Goal: Use online tool/utility: Utilize a website feature to perform a specific function

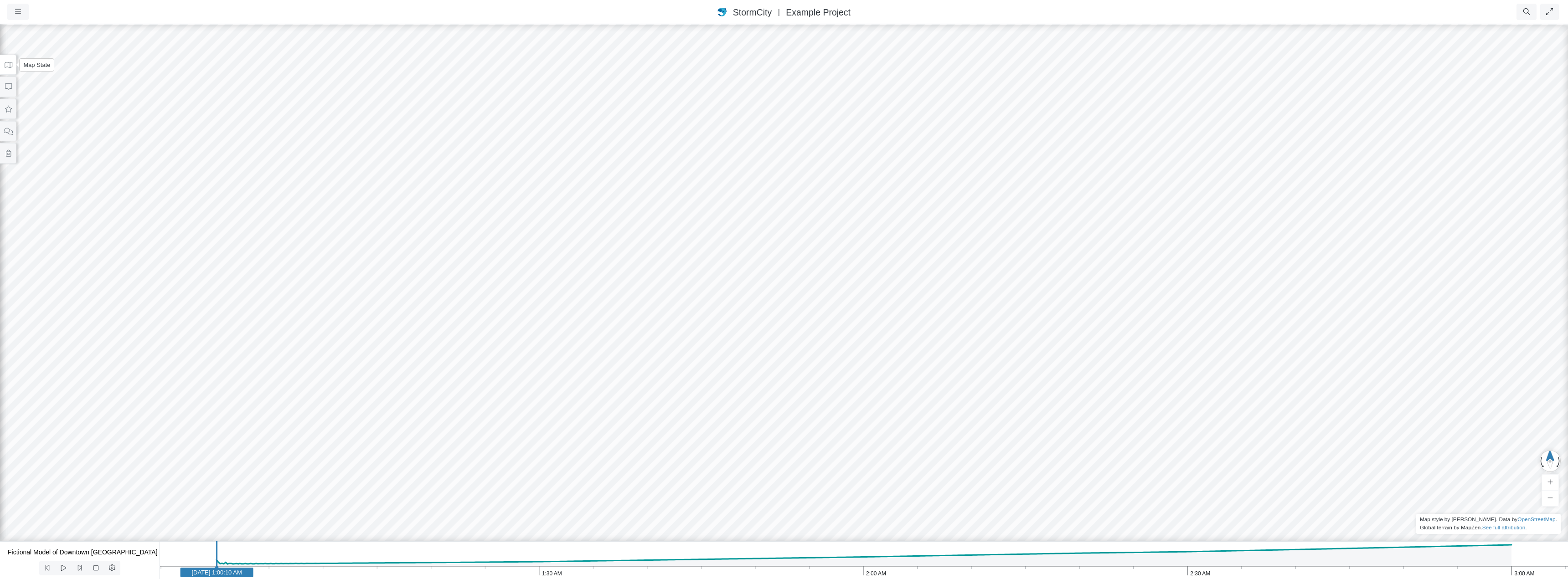
click at [4, 68] on icon at bounding box center [9, 65] width 9 height 7
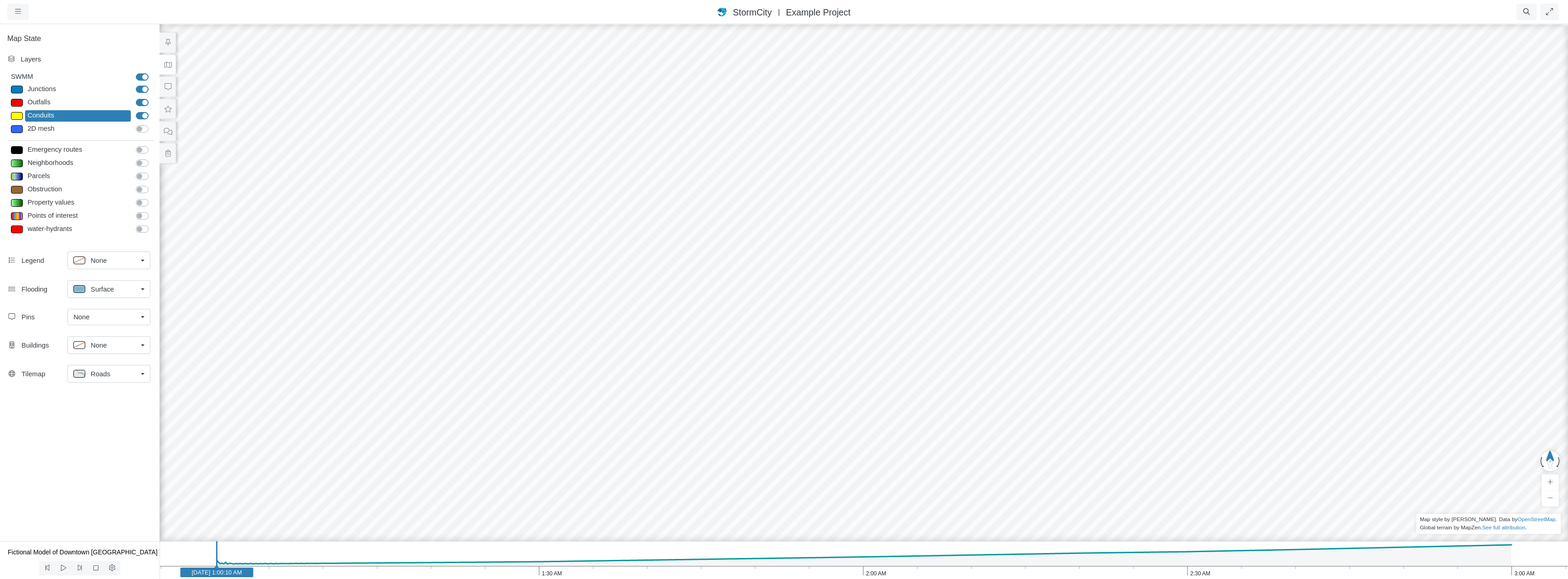
click at [261, 75] on div at bounding box center [864, 301] width 1568 height 556
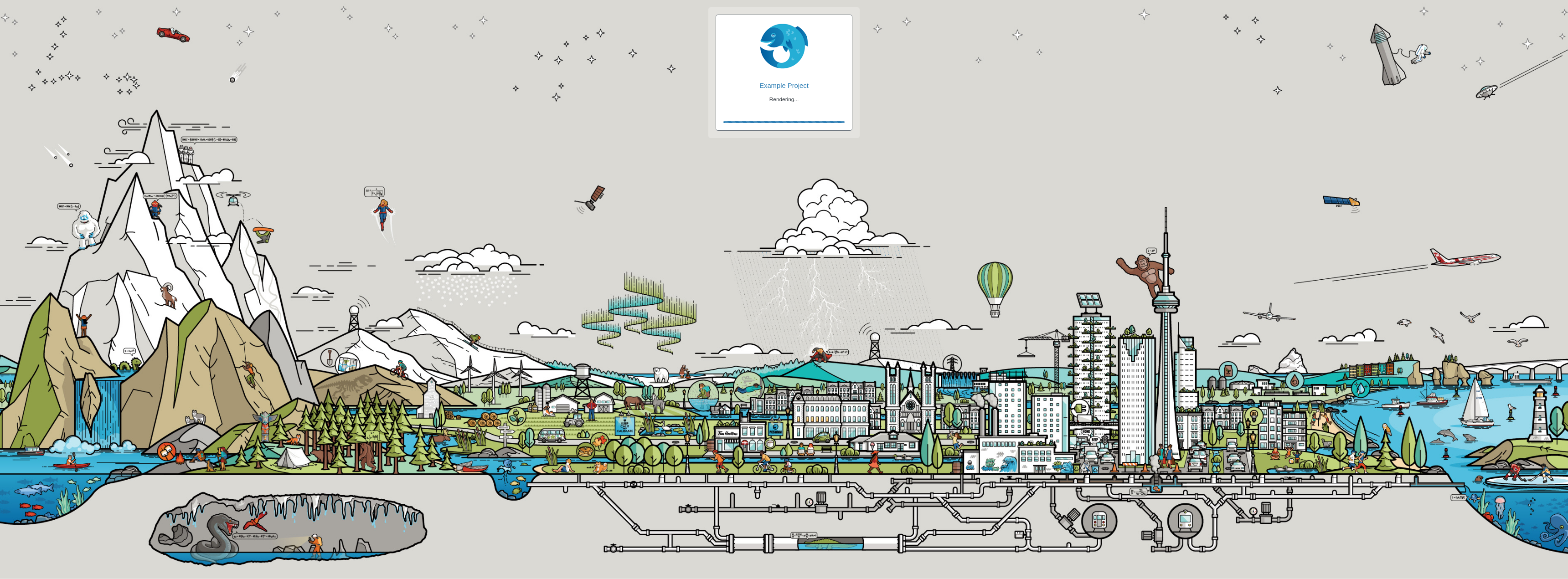
checkbox input "true"
checkbox input "false"
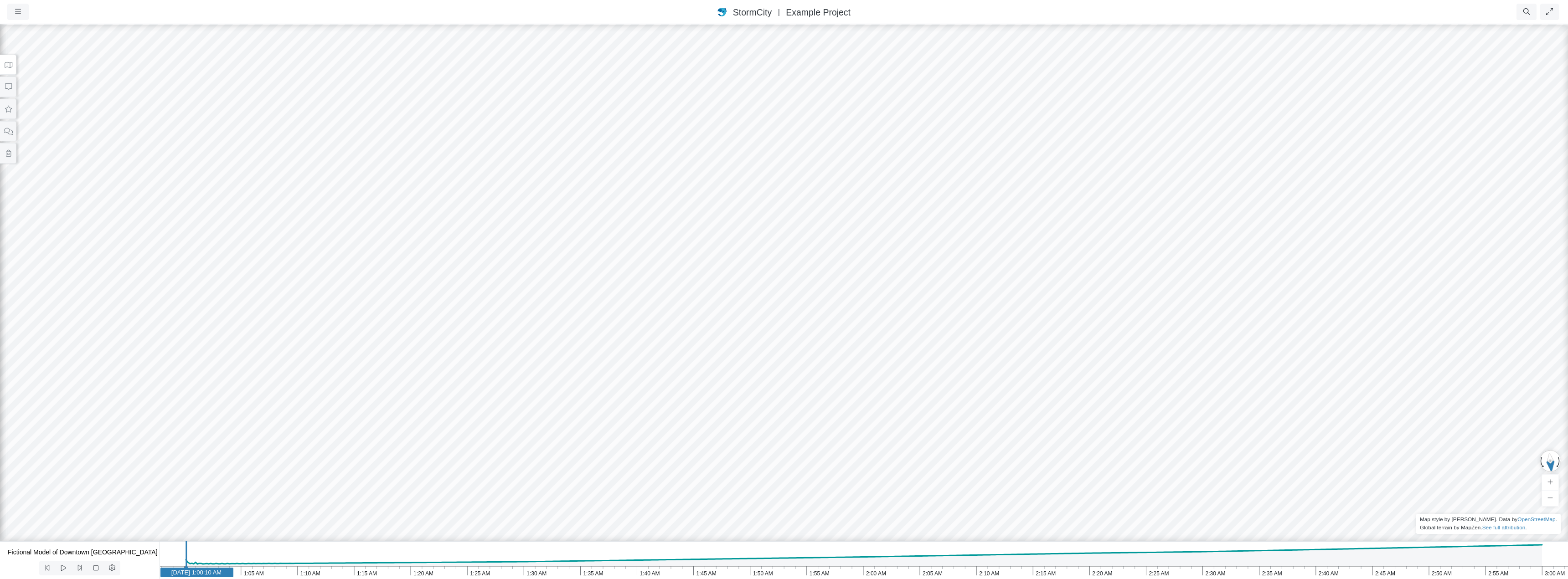
drag, startPoint x: 803, startPoint y: 389, endPoint x: 1111, endPoint y: 203, distance: 359.8
click at [9, 65] on icon at bounding box center [9, 65] width 9 height 7
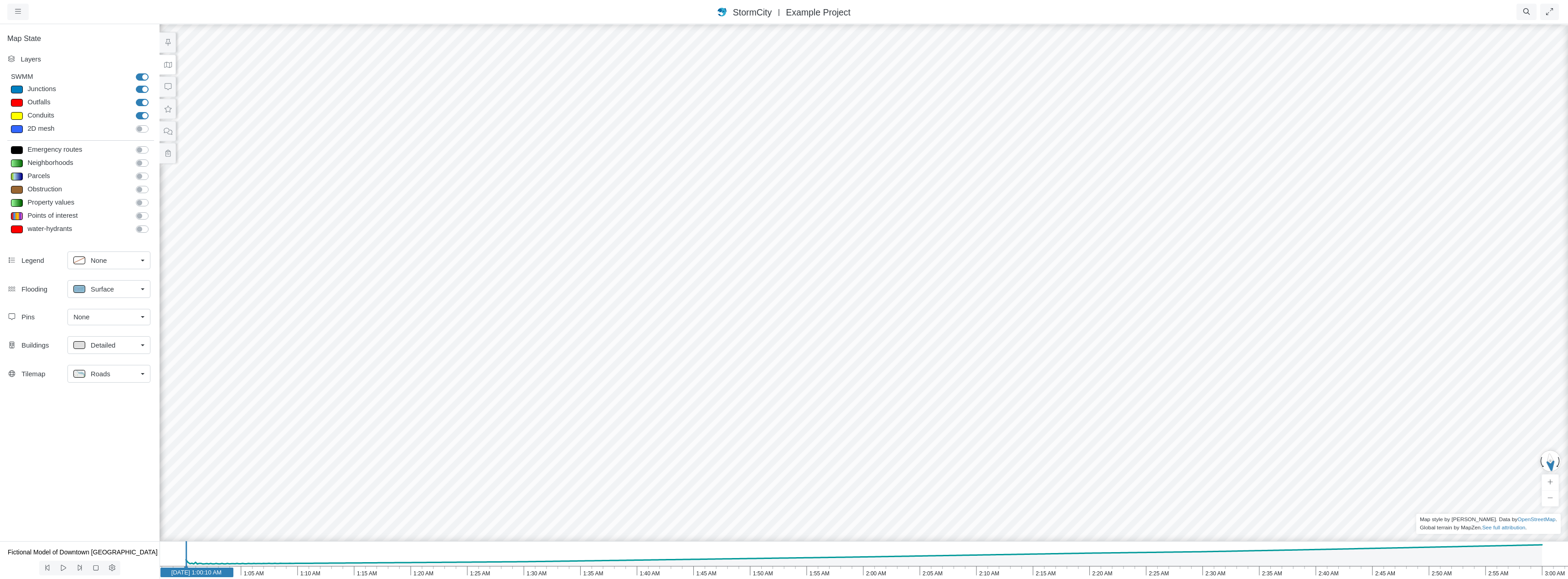
click at [145, 347] on link "Detailed" at bounding box center [109, 345] width 83 height 18
click at [110, 425] on span "Thematic" at bounding box center [105, 425] width 28 height 10
click at [80, 344] on p at bounding box center [79, 345] width 12 height 8
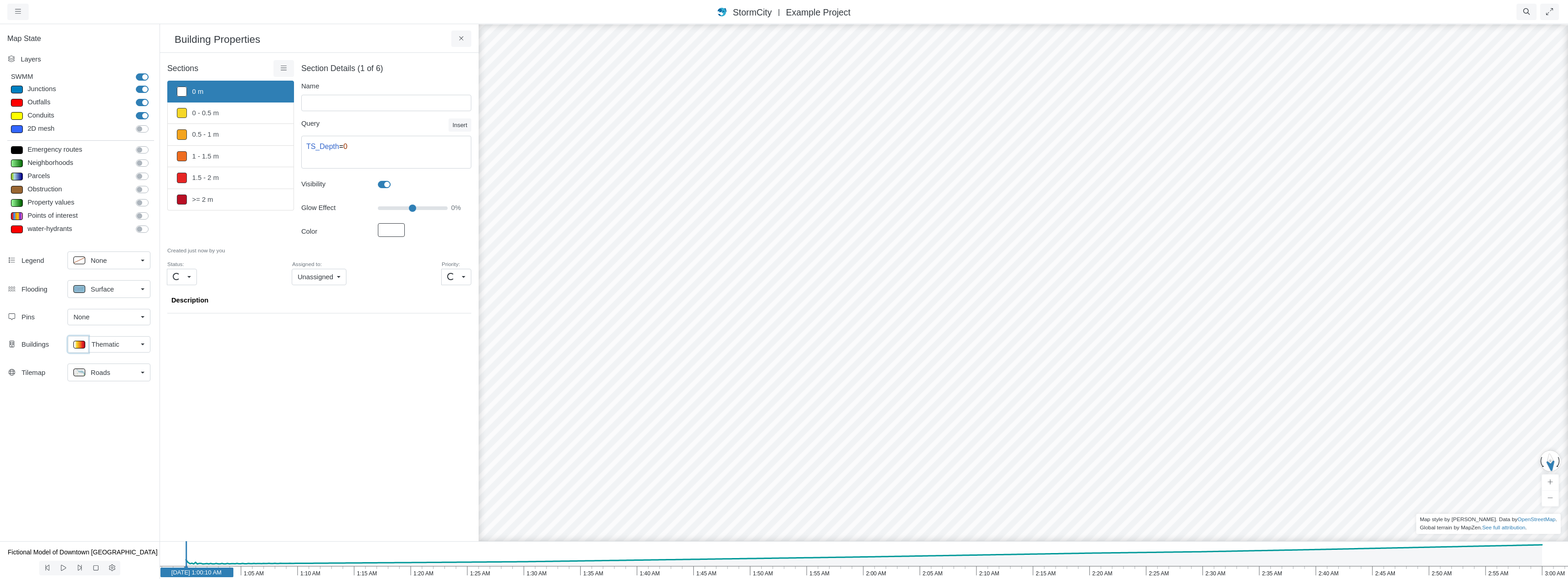
type input "0 m"
type textarea "TS_Depth = 0"
checkbox input "true"
drag, startPoint x: 378, startPoint y: 208, endPoint x: 400, endPoint y: 209, distance: 22.0
type input "35"
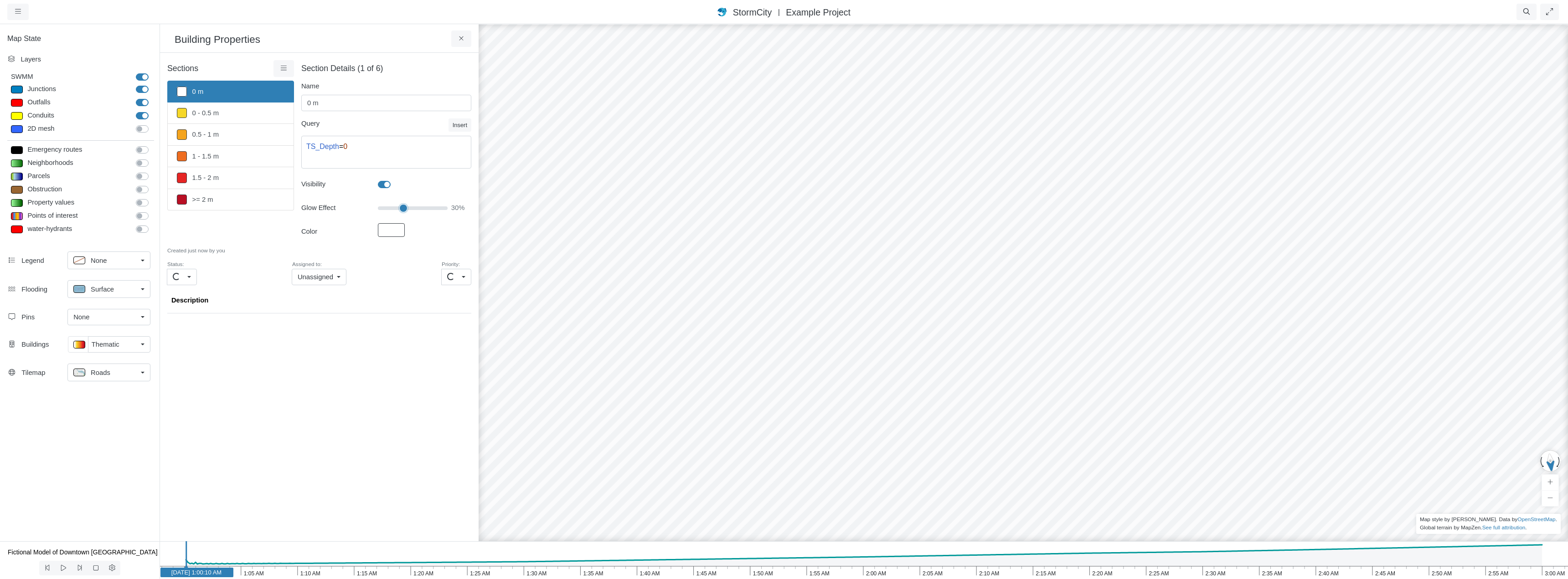
click at [400, 209] on input "Glow Effect" at bounding box center [412, 208] width 70 height 10
click at [285, 71] on icon at bounding box center [284, 68] width 9 height 7
click at [308, 179] on span "Select All" at bounding box center [305, 178] width 28 height 8
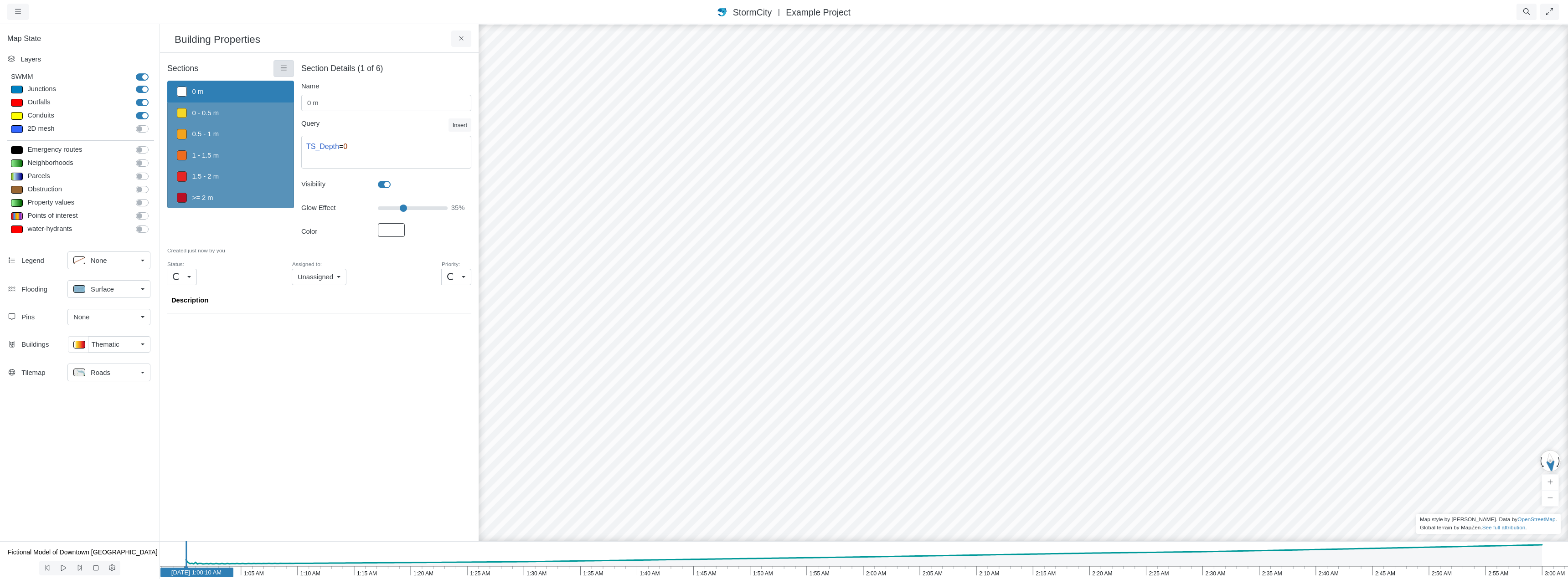
click at [287, 68] on link at bounding box center [283, 68] width 21 height 16
click at [315, 157] on span "Delete Sections" at bounding box center [315, 157] width 48 height 8
type input "Visible"
type input "0"
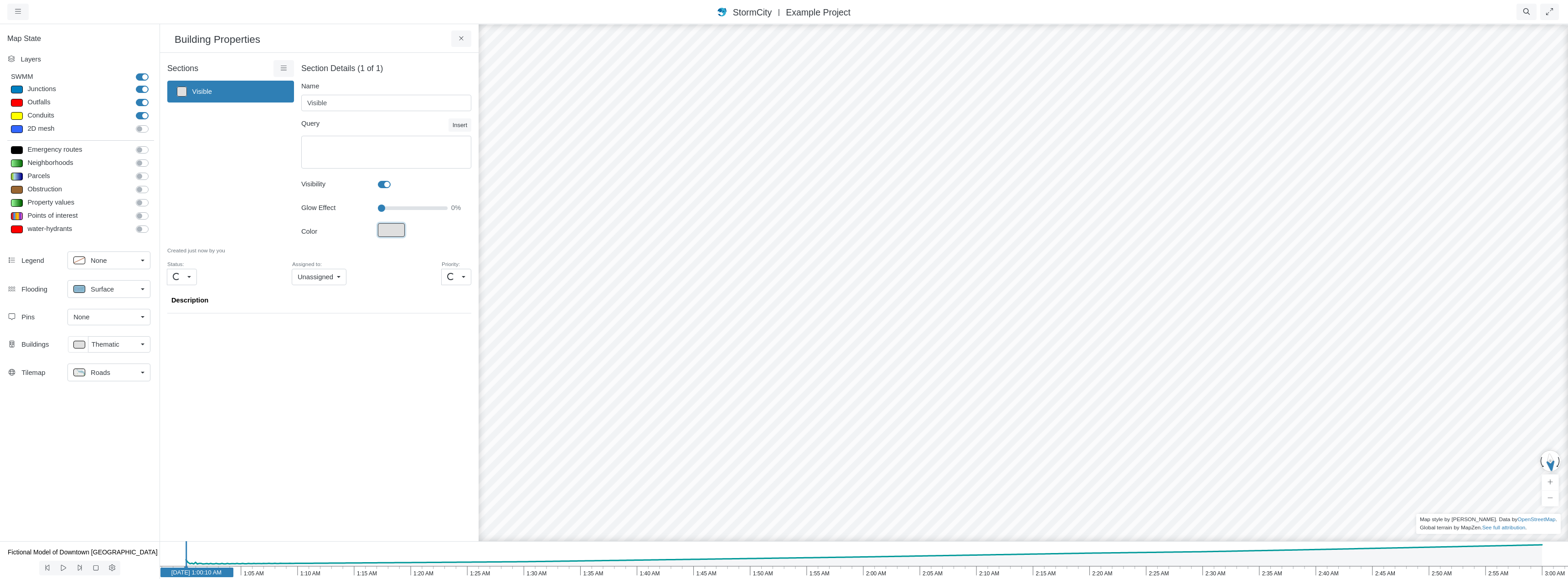
click at [393, 230] on button "Fill Color" at bounding box center [391, 230] width 27 height 14
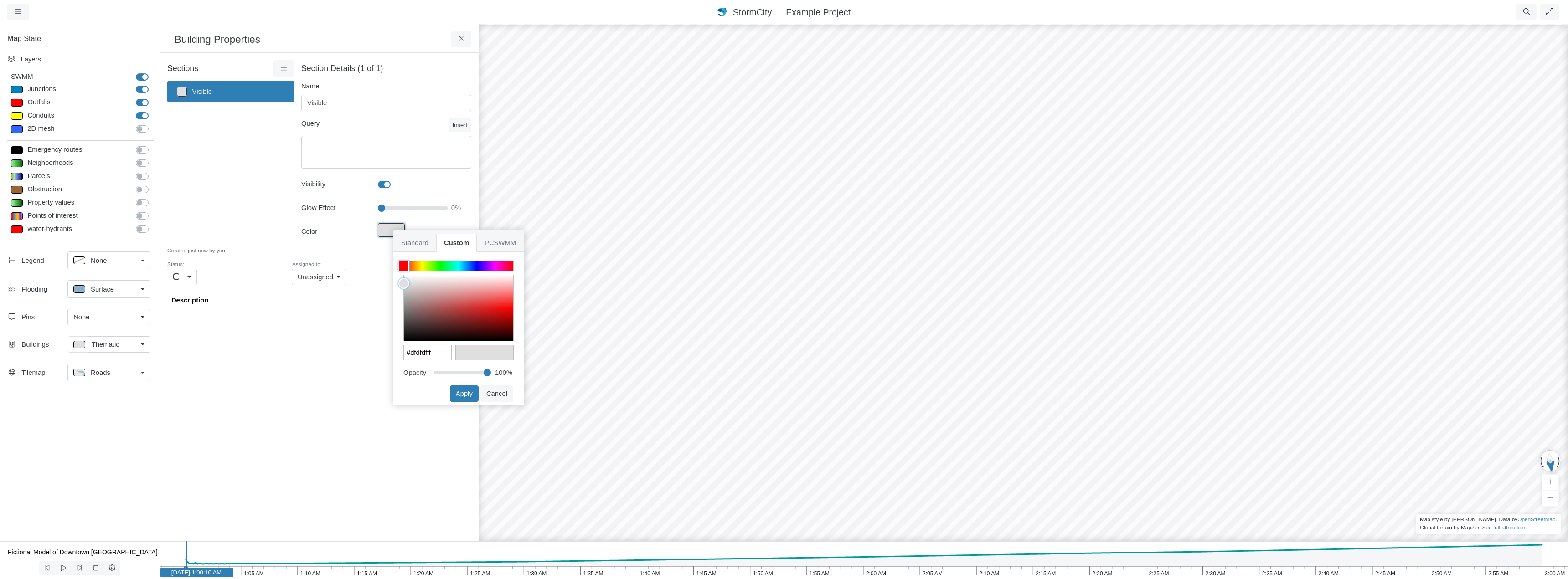
type input "#f57171ff"
click at [499, 295] on div at bounding box center [458, 308] width 110 height 66
click at [464, 394] on button "Apply" at bounding box center [464, 394] width 29 height 16
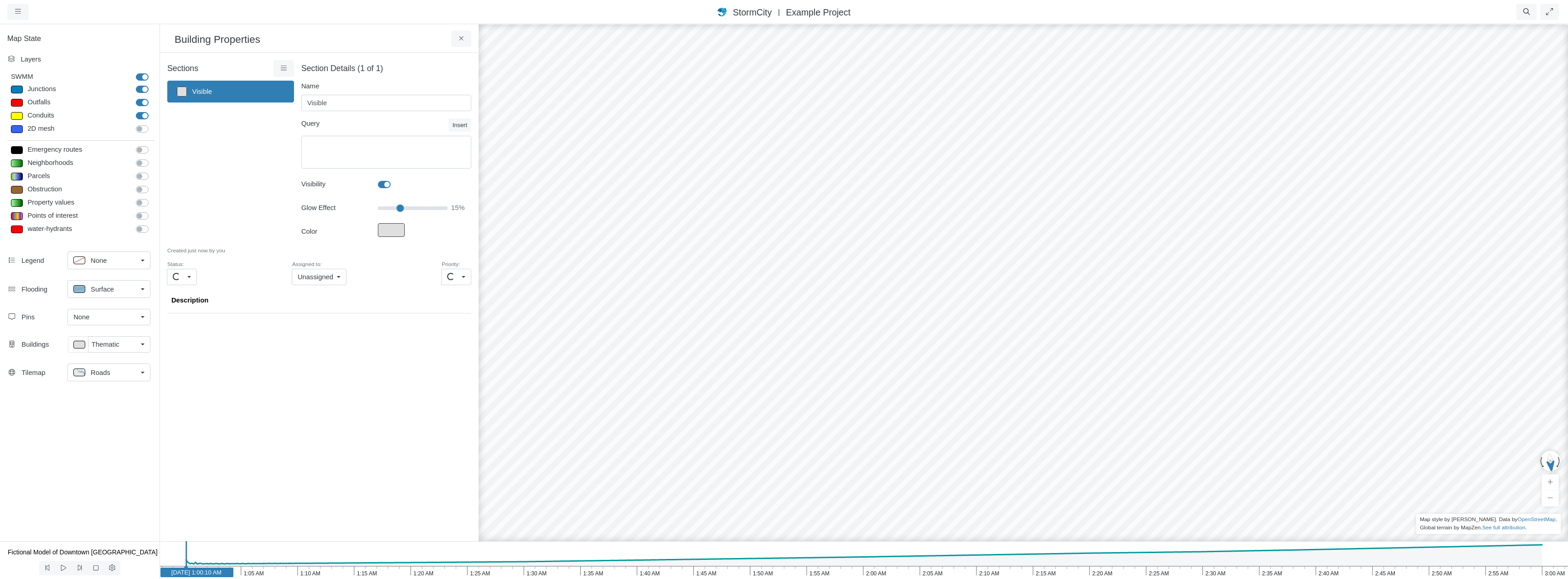
drag, startPoint x: 389, startPoint y: 208, endPoint x: 329, endPoint y: 36, distance: 182.2
click at [398, 208] on input "Glow Effect" at bounding box center [412, 208] width 70 height 10
click at [461, 37] on icon at bounding box center [461, 38] width 9 height 7
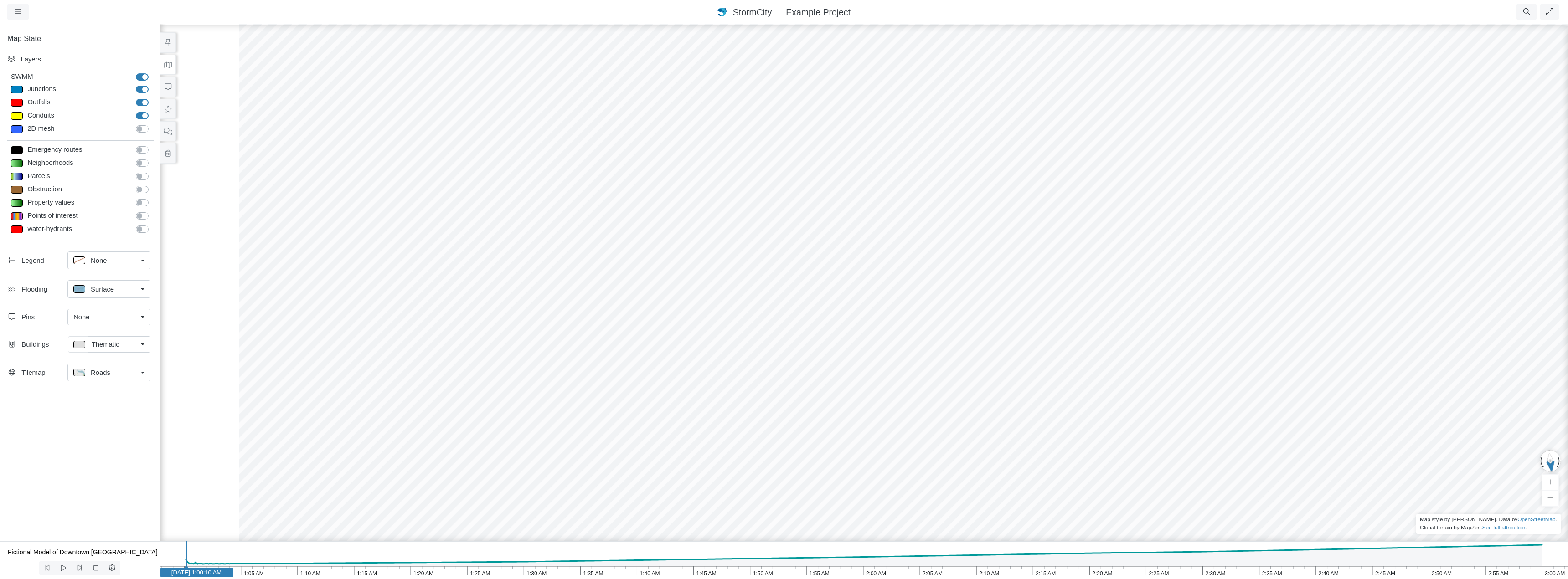
type input "0"
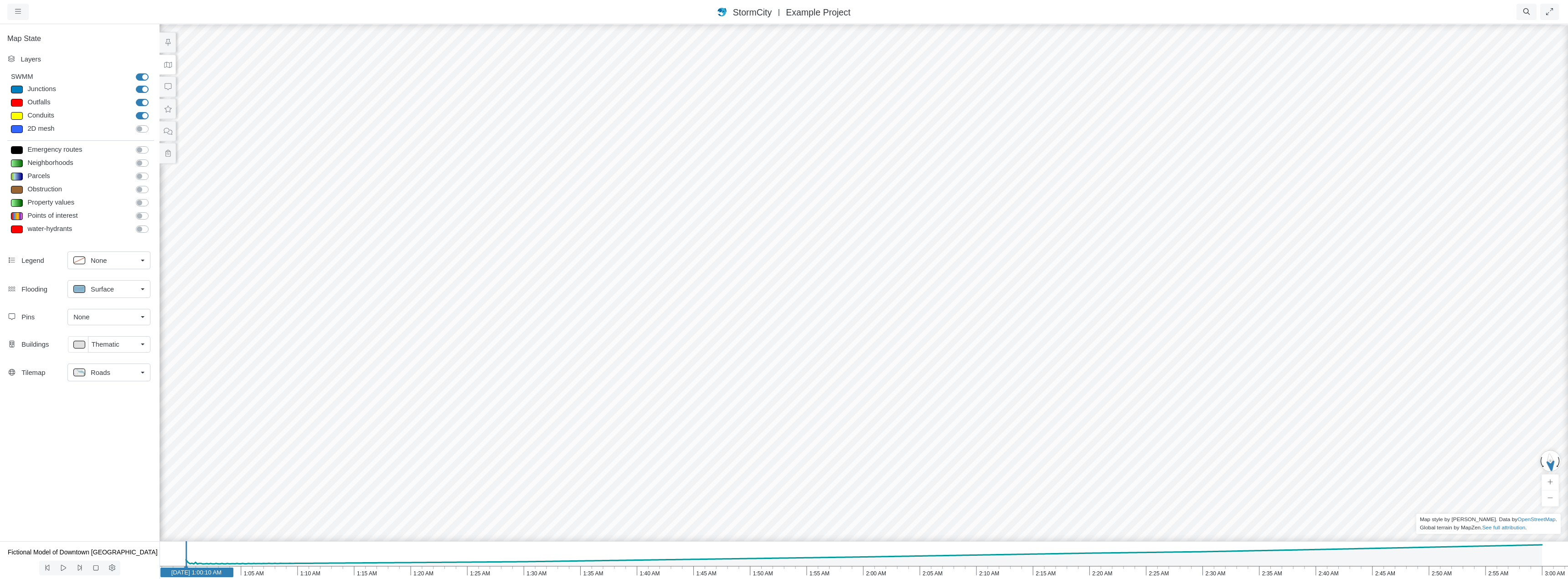
click at [143, 263] on link "None" at bounding box center [109, 260] width 83 height 18
click at [25, 270] on div "Legend None" at bounding box center [80, 263] width 160 height 29
click at [143, 288] on link "Surface" at bounding box center [109, 289] width 83 height 18
click at [123, 258] on div "None" at bounding box center [105, 261] width 64 height 11
click at [105, 233] on div "water-hydrants" at bounding box center [78, 229] width 106 height 11
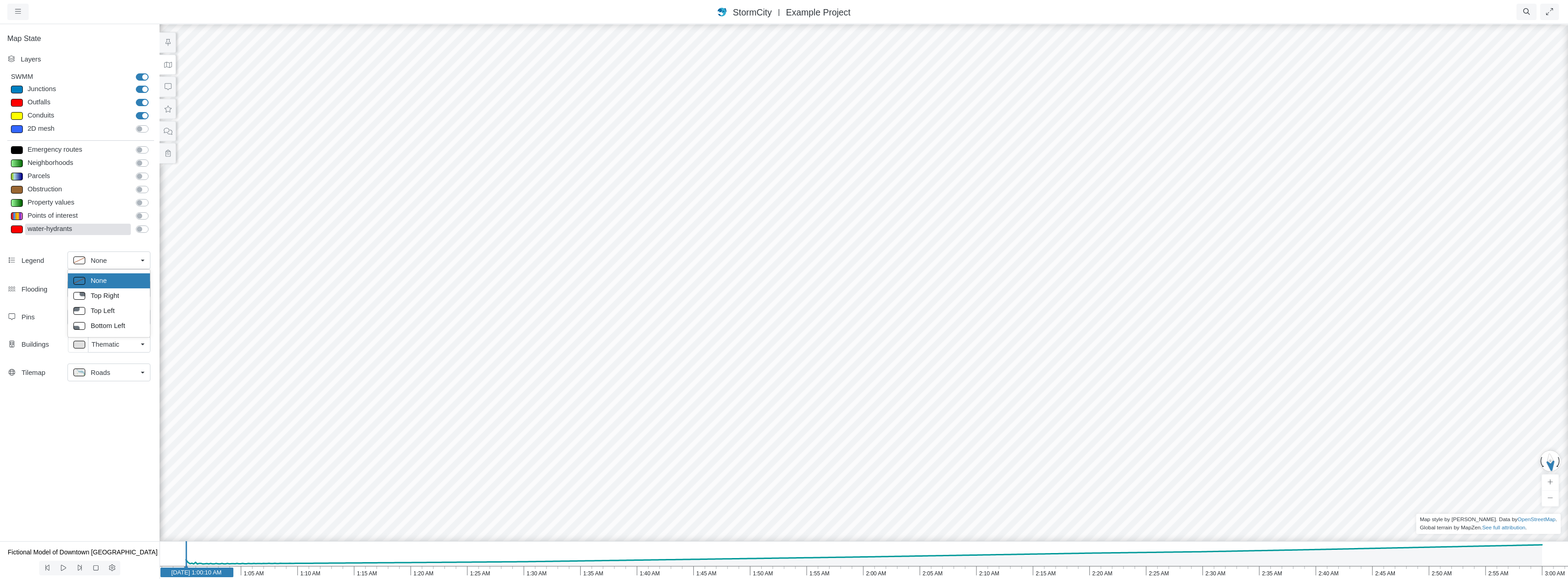
type input "7"
checkbox input "true"
select select "None"
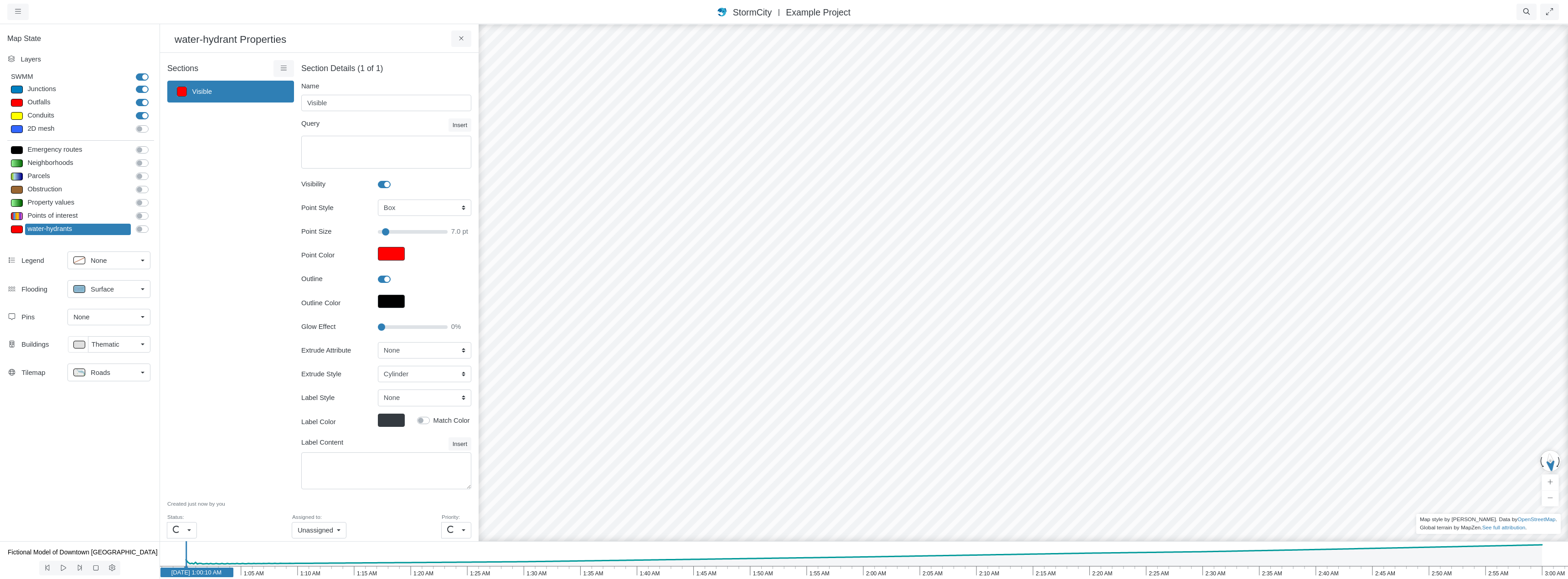
type input "7"
click at [114, 321] on div "None" at bounding box center [105, 317] width 64 height 10
click at [53, 306] on div "Pins None" at bounding box center [80, 319] width 160 height 28
click at [130, 343] on div "Thematic" at bounding box center [114, 345] width 46 height 10
click at [38, 414] on div "Map State Layers SWMM SWMM Junctions Junctions Outfalls Dividers" at bounding box center [80, 282] width 160 height 518
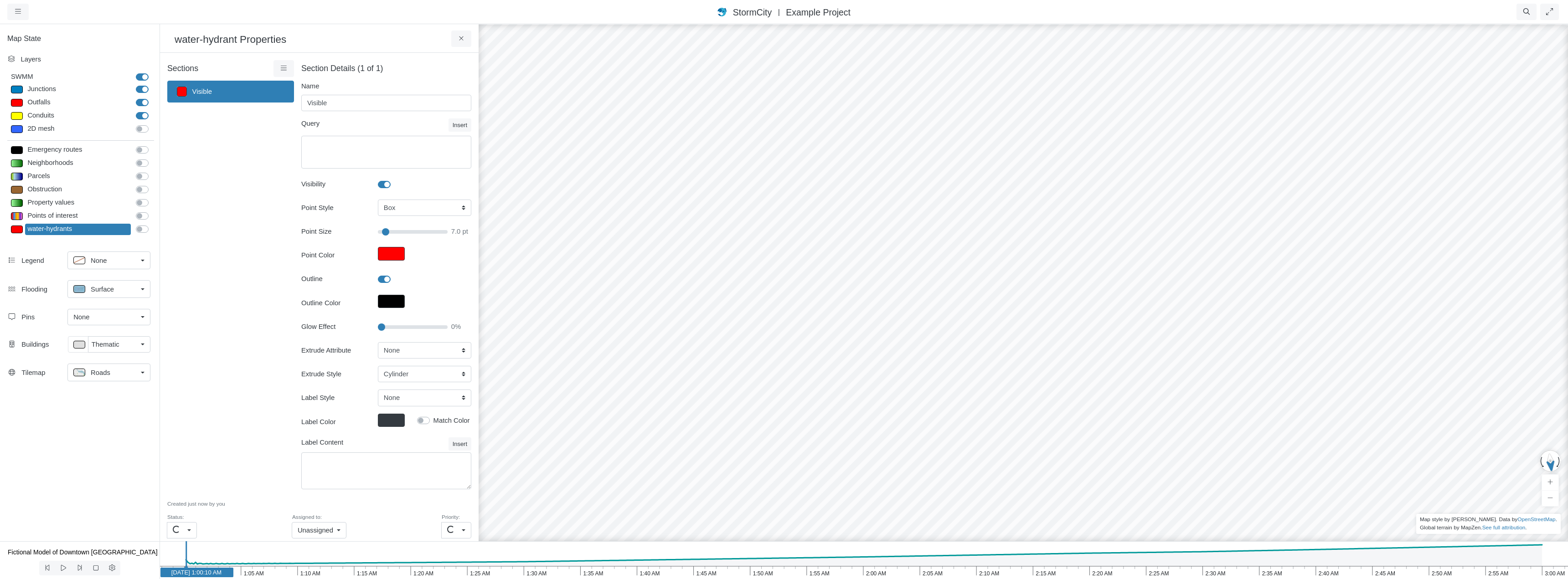
click at [116, 373] on div "Roads" at bounding box center [105, 372] width 64 height 11
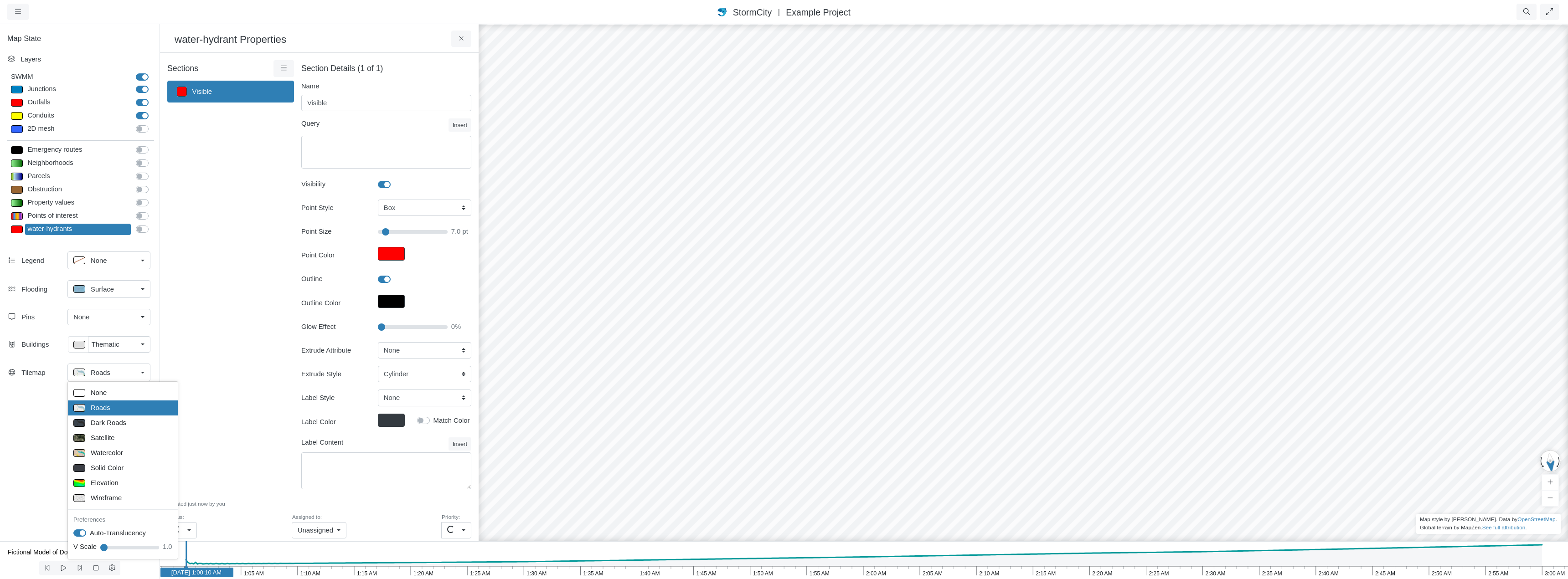
click at [39, 415] on div "Map State Layers SWMM SWMM Junctions Junctions Outfalls Dividers" at bounding box center [80, 282] width 160 height 518
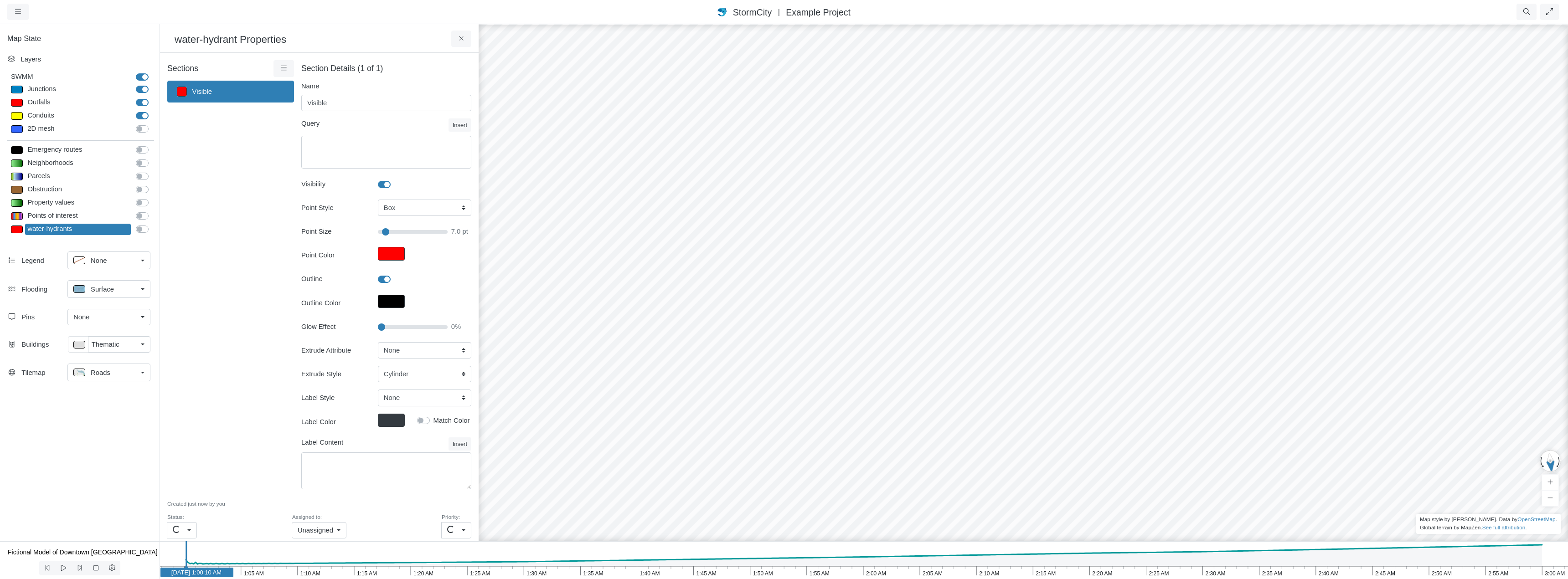
click at [110, 372] on div "Roads" at bounding box center [105, 372] width 64 height 11
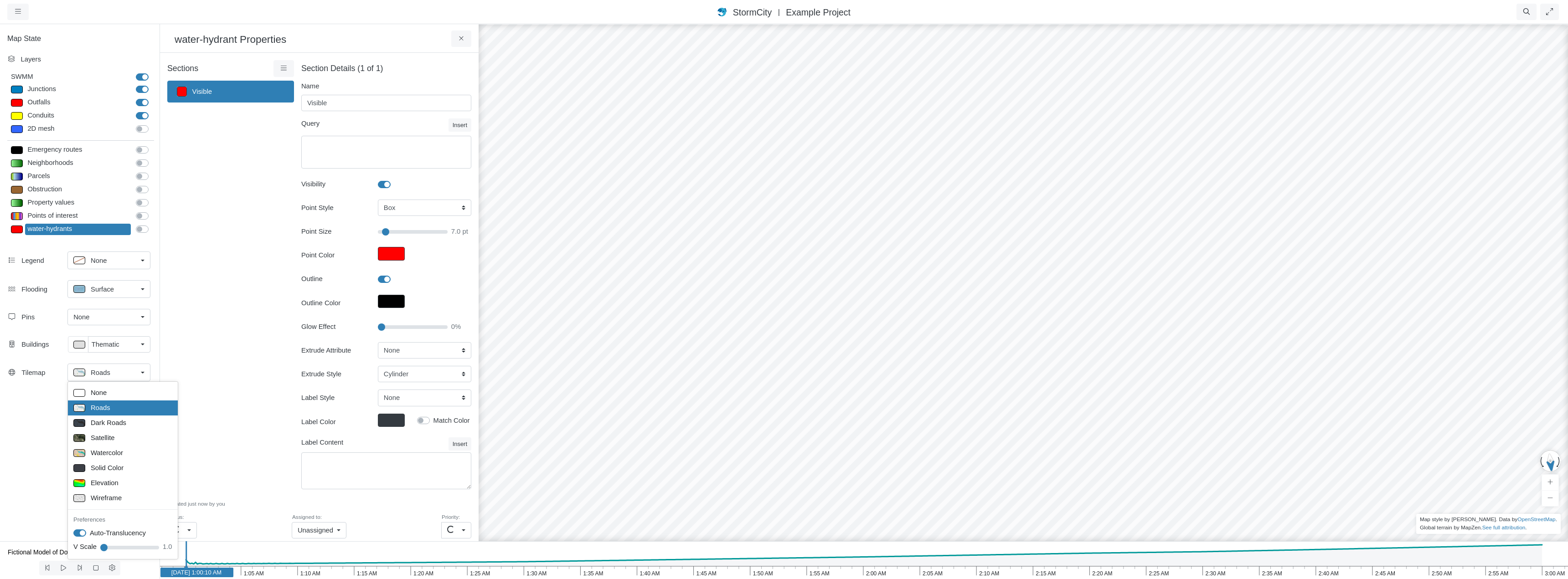
click at [44, 442] on div "Map State Layers SWMM SWMM Junctions Junctions Outfalls Dividers" at bounding box center [80, 282] width 160 height 518
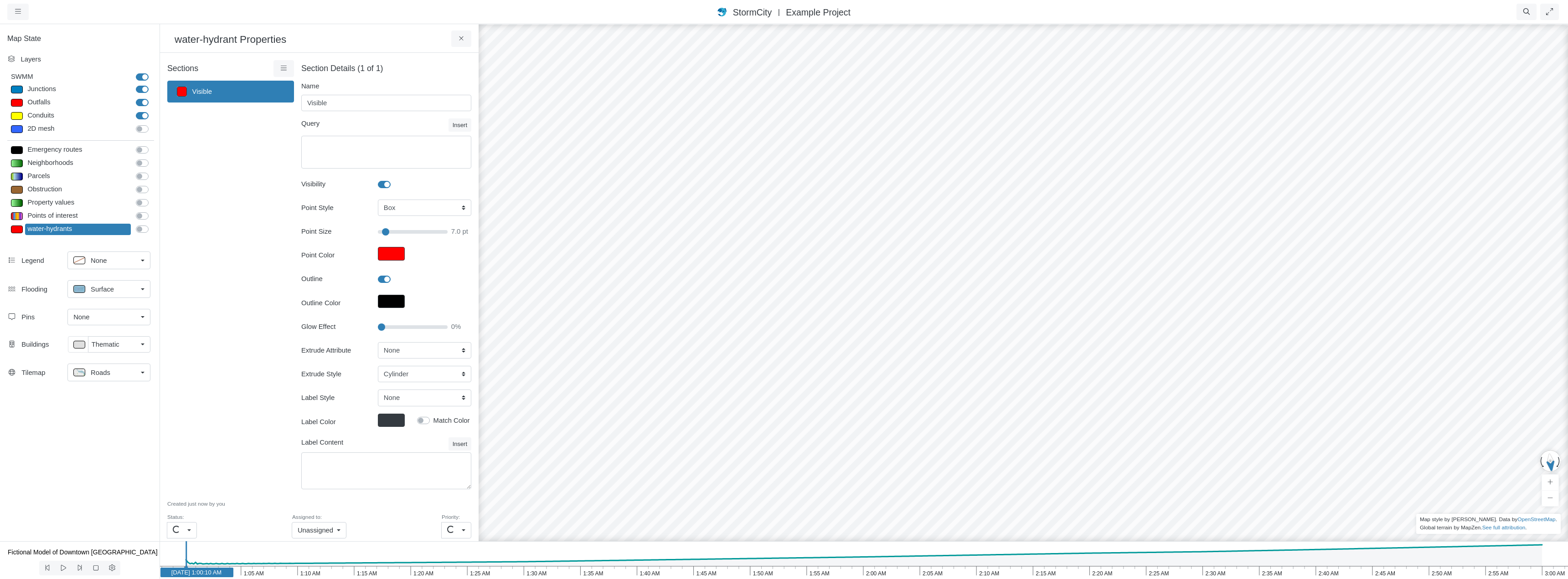
click at [144, 262] on link "None" at bounding box center [109, 260] width 83 height 18
click at [98, 294] on span "Top Right" at bounding box center [105, 296] width 29 height 10
click at [78, 259] on p at bounding box center [79, 260] width 12 height 8
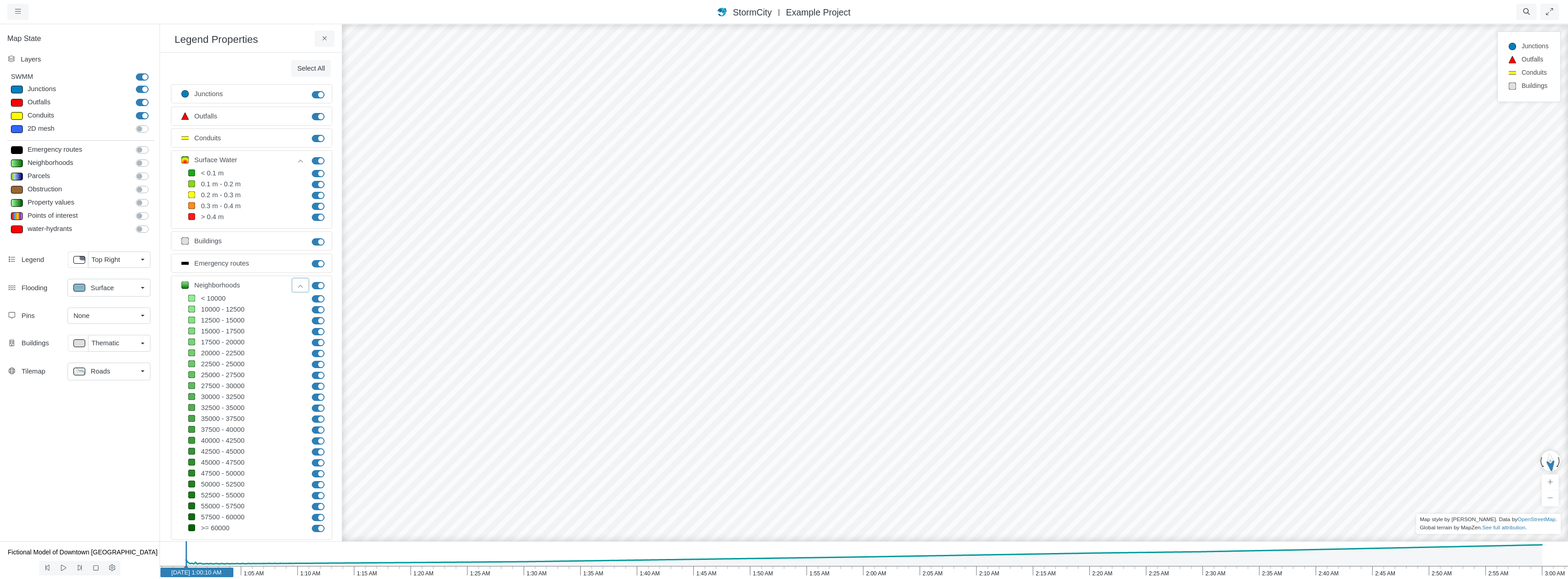
click at [297, 286] on icon at bounding box center [300, 286] width 8 height 6
click at [298, 161] on icon at bounding box center [301, 161] width 5 height 3
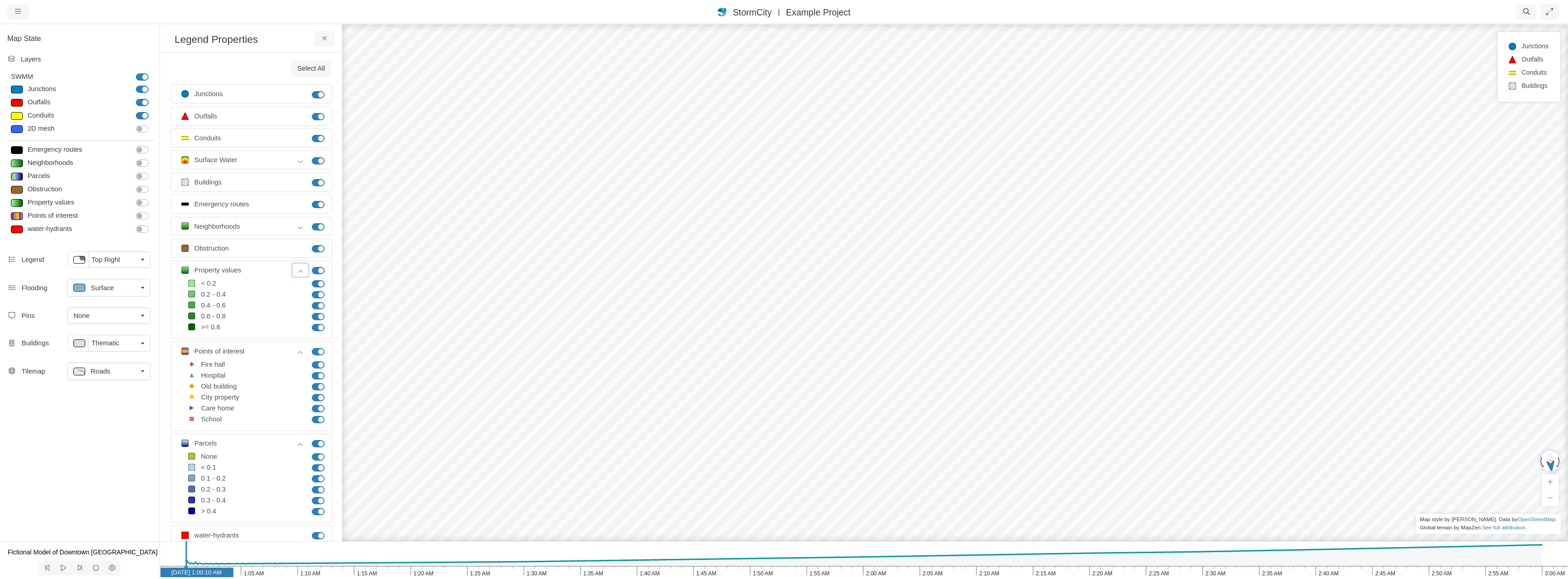
click at [296, 271] on icon at bounding box center [300, 271] width 8 height 6
click at [301, 293] on icon at bounding box center [301, 293] width 5 height 3
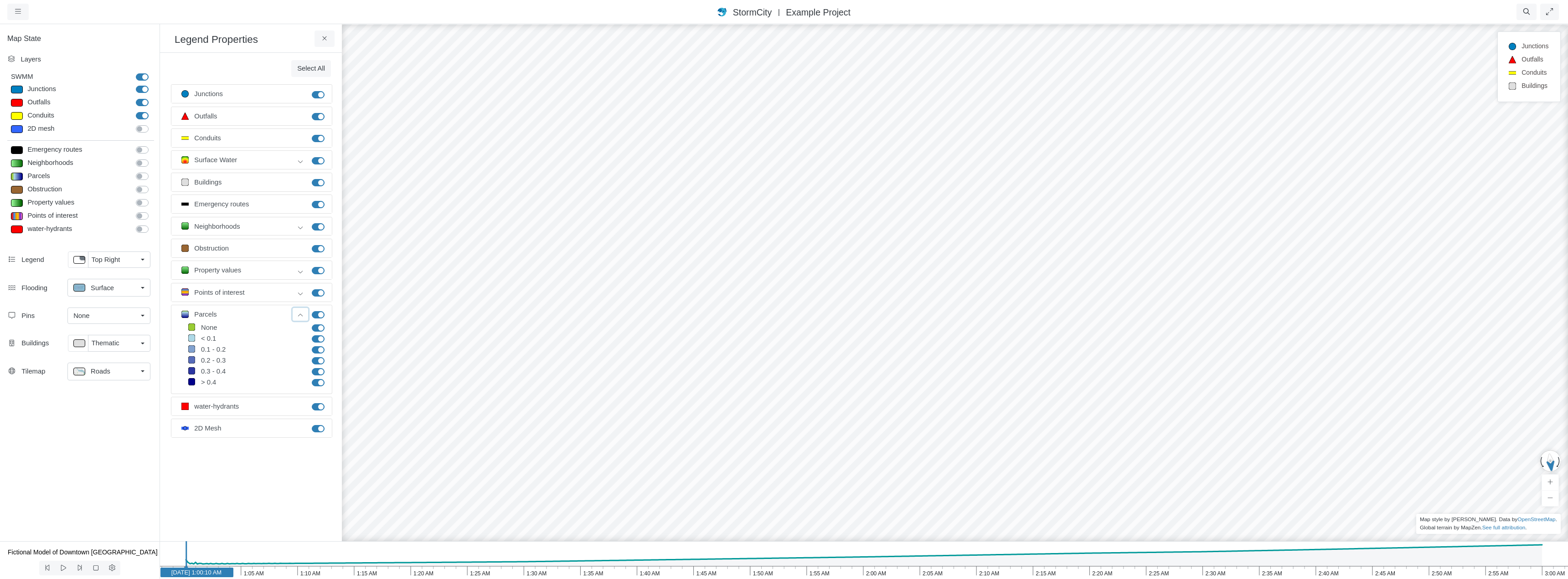
click at [300, 316] on icon at bounding box center [300, 315] width 8 height 6
click at [324, 41] on icon at bounding box center [325, 38] width 9 height 7
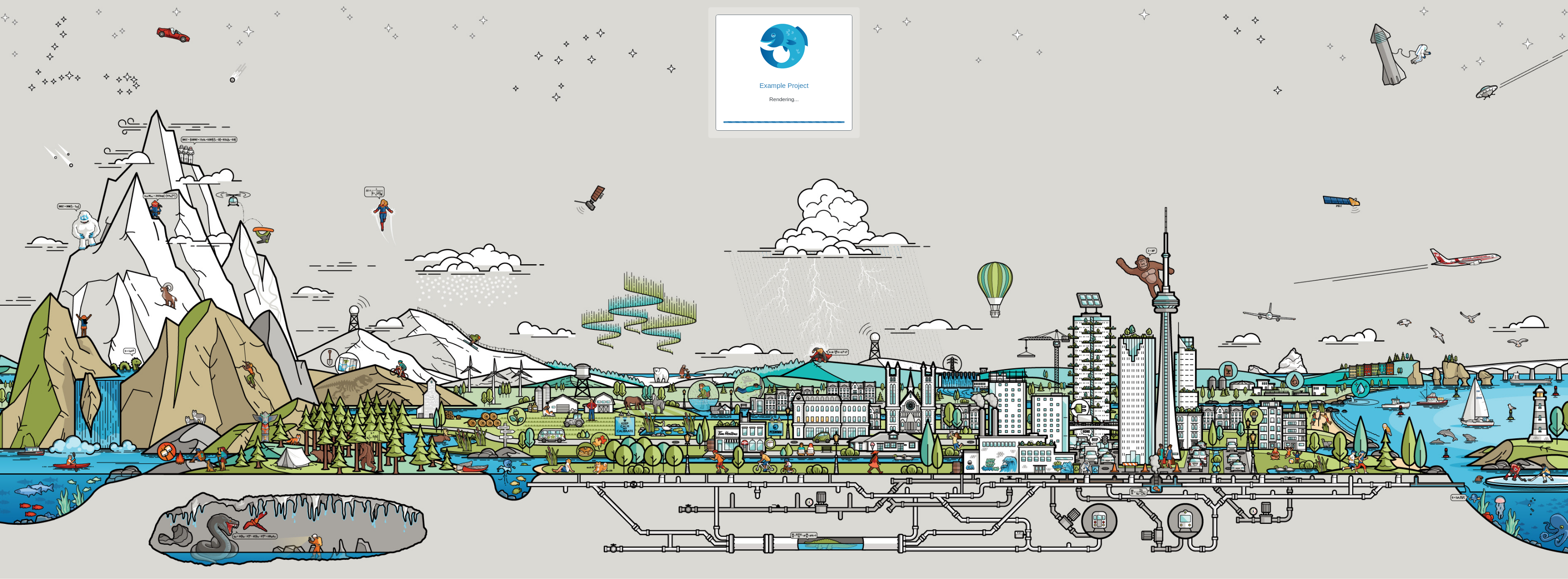
checkbox input "true"
checkbox input "false"
